Goal: Transaction & Acquisition: Obtain resource

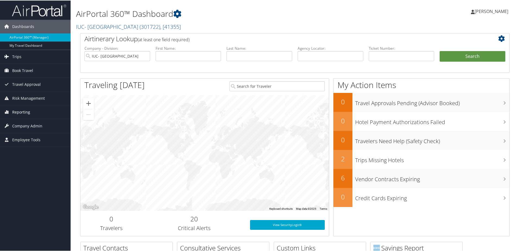
click at [24, 110] on span "Reporting" at bounding box center [21, 112] width 18 height 14
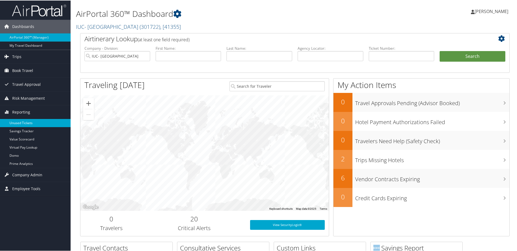
click at [25, 119] on link "Unused Tickets" at bounding box center [35, 122] width 71 height 8
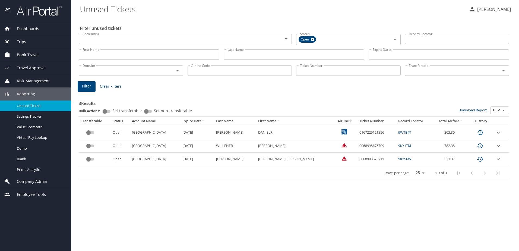
click at [149, 112] on input "Set non-transferable" at bounding box center [147, 111] width 20 height 7
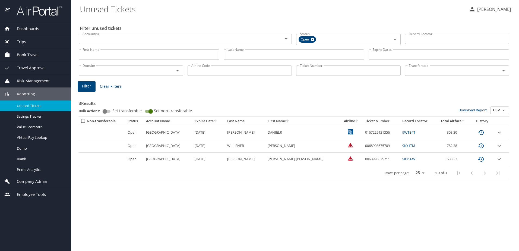
click at [149, 112] on input "Set non-transferable" at bounding box center [151, 111] width 20 height 7
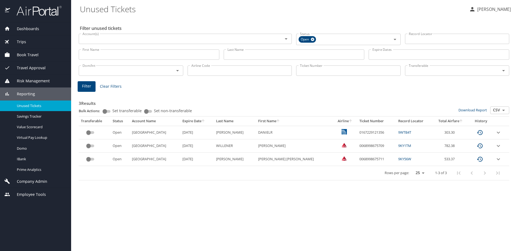
click at [149, 112] on input "Set non-transferable" at bounding box center [147, 111] width 20 height 7
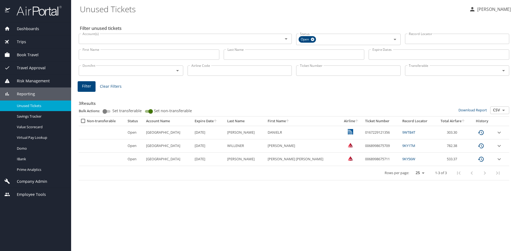
click at [146, 111] on input "Set non-transferable" at bounding box center [151, 111] width 20 height 7
checkbox input "false"
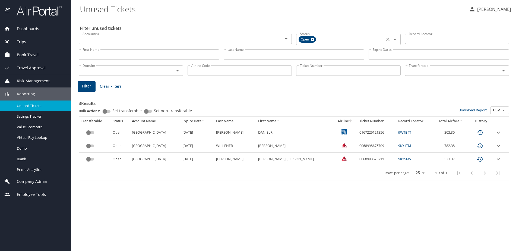
click at [395, 41] on icon "Open" at bounding box center [395, 39] width 7 height 7
click at [395, 38] on icon "Open" at bounding box center [395, 39] width 7 height 7
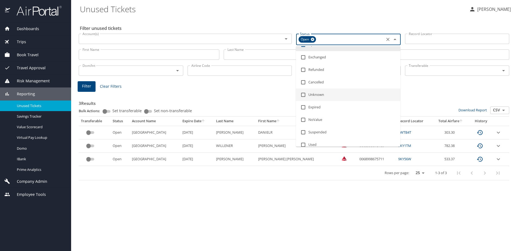
scroll to position [14, 0]
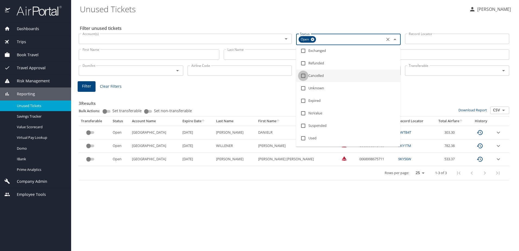
click at [304, 75] on input "checkbox" at bounding box center [303, 76] width 10 height 10
checkbox input "true"
click at [314, 39] on icon at bounding box center [313, 39] width 4 height 6
checkbox input "false"
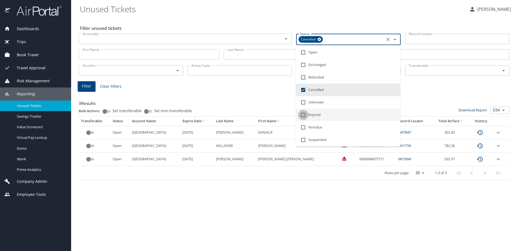
click at [302, 115] on input "checkbox" at bounding box center [303, 115] width 10 height 10
checkbox input "true"
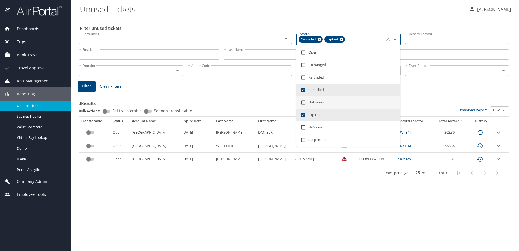
click at [303, 102] on input "checkbox" at bounding box center [303, 102] width 10 height 10
checkbox input "true"
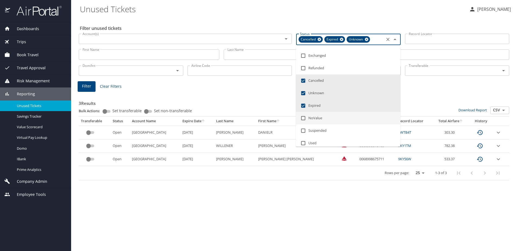
scroll to position [14, 0]
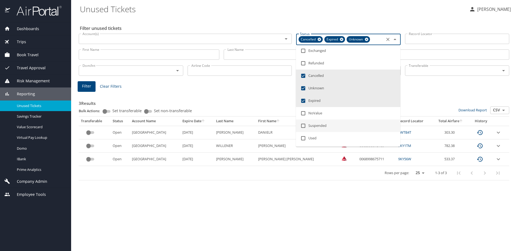
click at [304, 124] on input "checkbox" at bounding box center [303, 126] width 10 height 10
checkbox input "true"
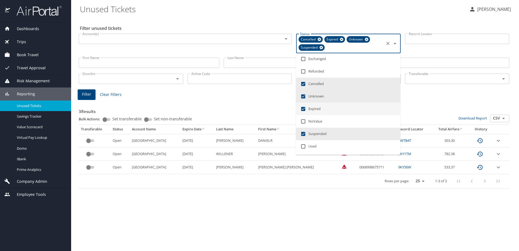
click at [422, 102] on div "3 Results Bulk Actions: Set transferable Set non-transferable Download Report C…" at bounding box center [294, 144] width 431 height 87
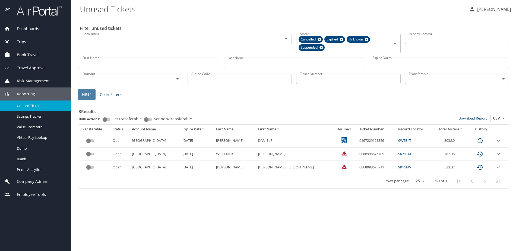
click at [86, 94] on span "Filter" at bounding box center [86, 94] width 9 height 7
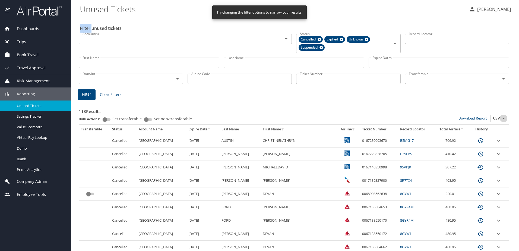
click at [502, 118] on icon "Open" at bounding box center [503, 118] width 7 height 7
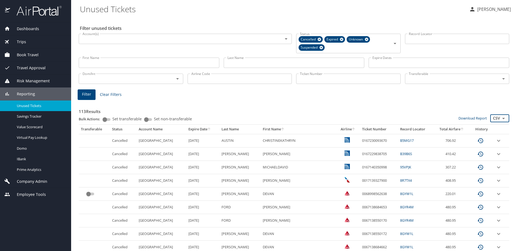
click at [500, 118] on icon "Open" at bounding box center [503, 118] width 7 height 7
click at [502, 118] on icon "Close" at bounding box center [503, 118] width 3 height 1
click at [492, 118] on input "CSV" at bounding box center [499, 118] width 17 height 7
click at [492, 127] on li "CSV" at bounding box center [495, 126] width 19 height 7
click at [472, 118] on link "Download Report" at bounding box center [473, 118] width 29 height 5
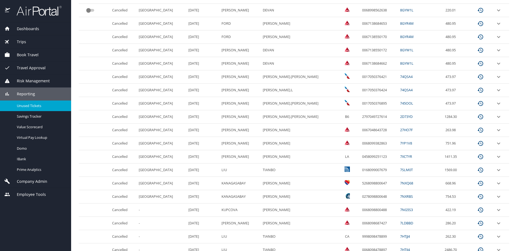
scroll to position [178, 0]
